Goal: Task Accomplishment & Management: Use online tool/utility

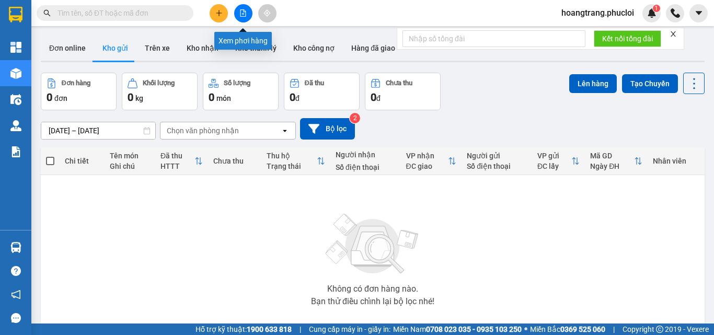
click at [246, 13] on icon "file-add" at bounding box center [242, 12] width 7 height 7
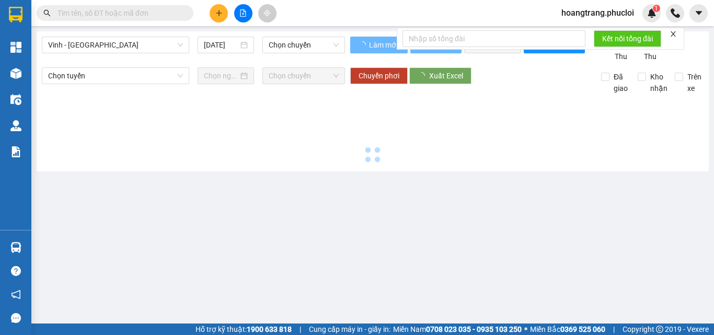
type input "13/08/2025"
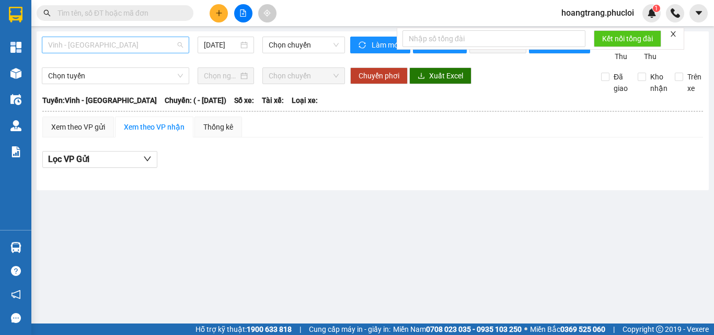
click at [170, 41] on span "Vinh - Hà Tĩnh" at bounding box center [115, 45] width 135 height 16
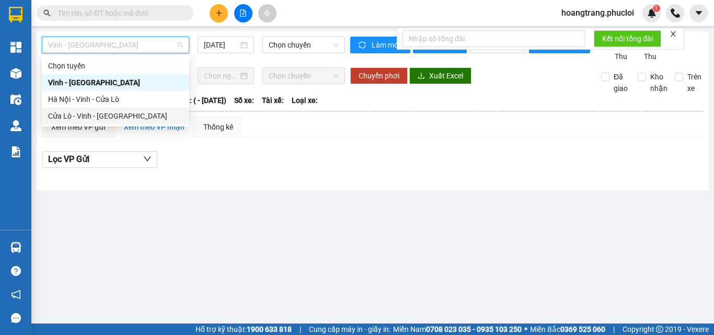
click at [113, 119] on div "Cửa Lò - Vinh - Hà Nội" at bounding box center [115, 116] width 135 height 12
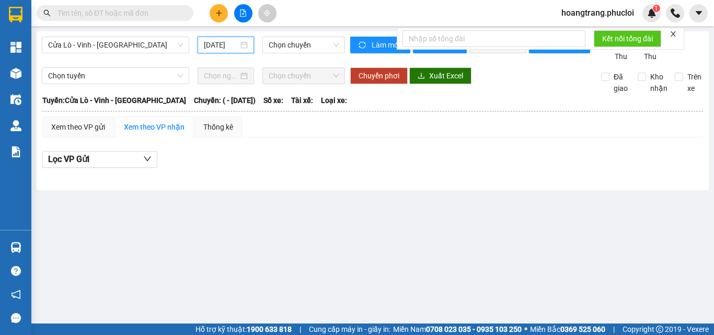
click at [218, 42] on input "13/08/2025" at bounding box center [221, 45] width 35 height 12
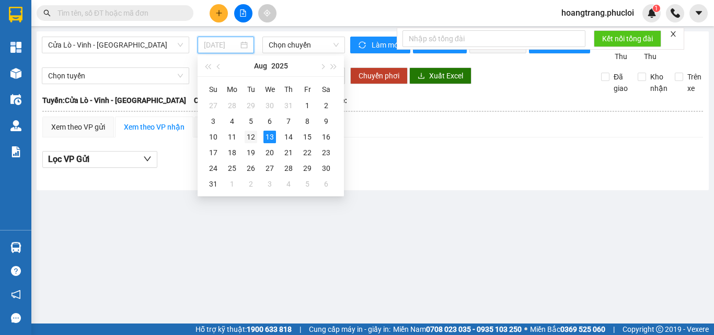
click at [255, 132] on div "12" at bounding box center [251, 137] width 13 height 13
type input "12/08/2025"
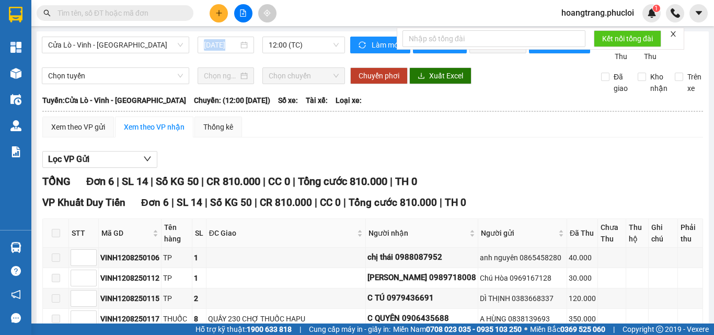
drag, startPoint x: 268, startPoint y: 45, endPoint x: 217, endPoint y: 31, distance: 52.6
click at [218, 30] on main "Cửa Lò - Vinh - Hà Nội 12/08/2025 12:00 (TC) Làm mới In phơi In đơn chọn Thống …" at bounding box center [357, 162] width 714 height 324
click at [282, 41] on span "12:00 (TC)" at bounding box center [304, 45] width 70 height 16
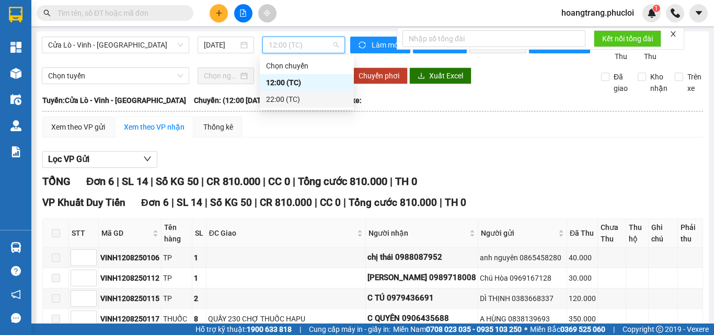
click at [282, 100] on div "22:00 (TC)" at bounding box center [307, 100] width 82 height 12
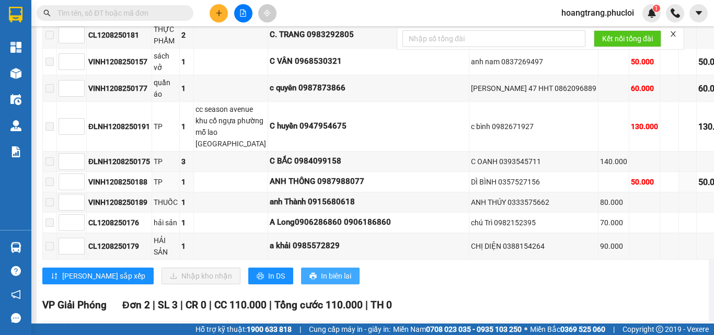
scroll to position [585, 0]
